Goal: Task Accomplishment & Management: Manage account settings

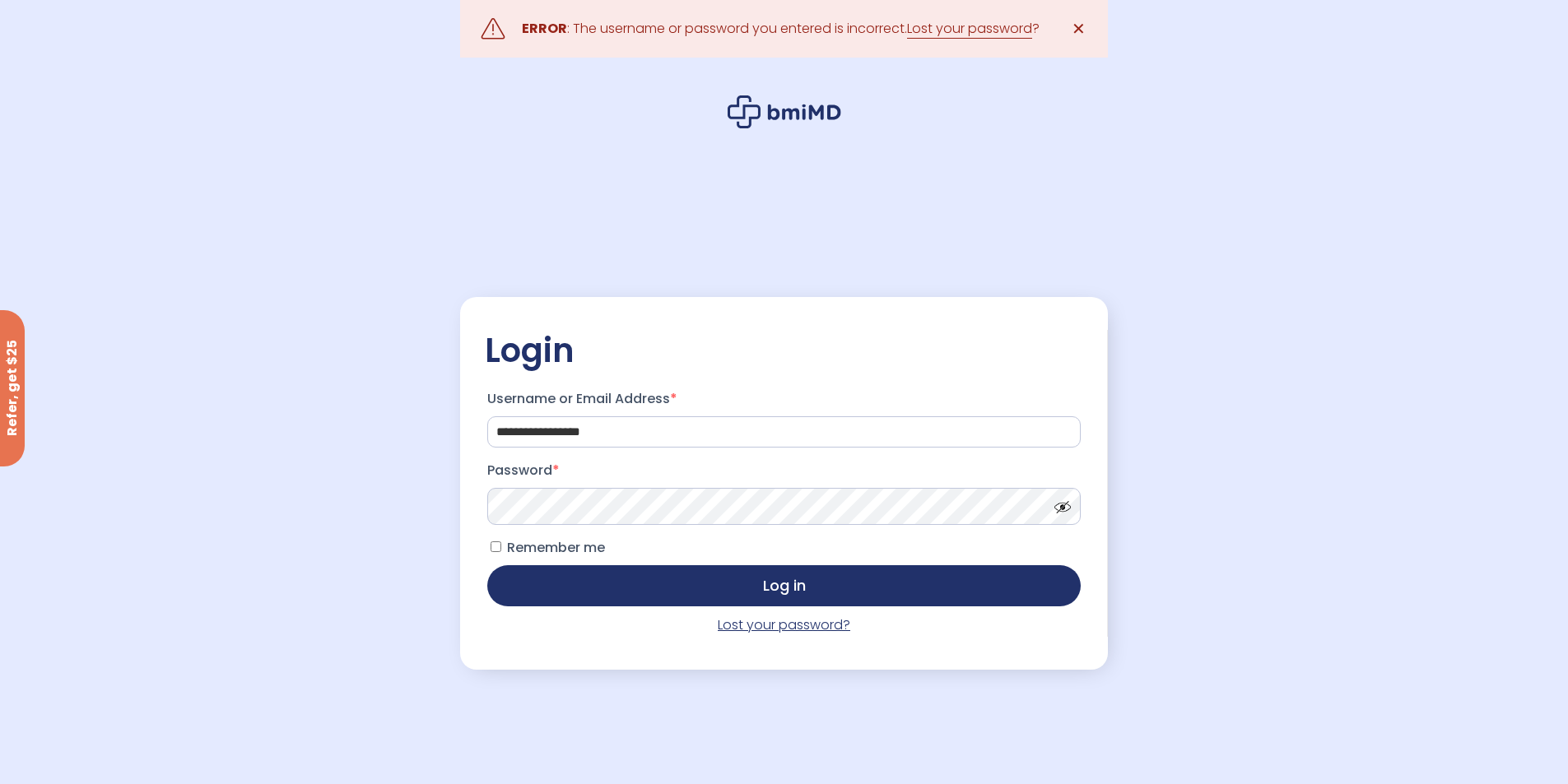
click at [801, 633] on link "Lost your password?" at bounding box center [784, 625] width 132 height 19
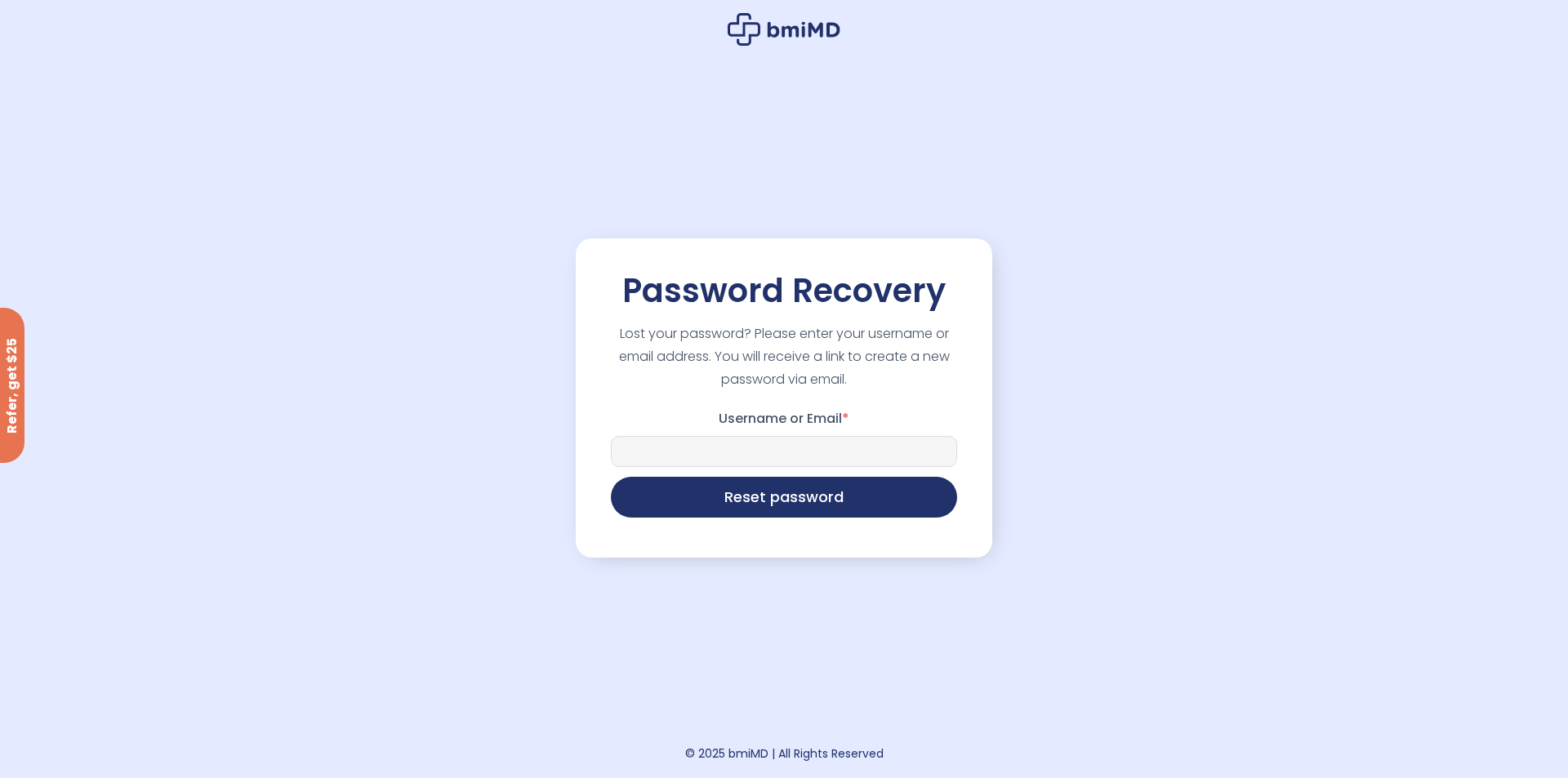
click at [830, 454] on input "Username or Email *" at bounding box center [784, 452] width 347 height 31
type input "**********"
click at [789, 506] on button "Reset password" at bounding box center [784, 495] width 347 height 41
